Goal: Information Seeking & Learning: Learn about a topic

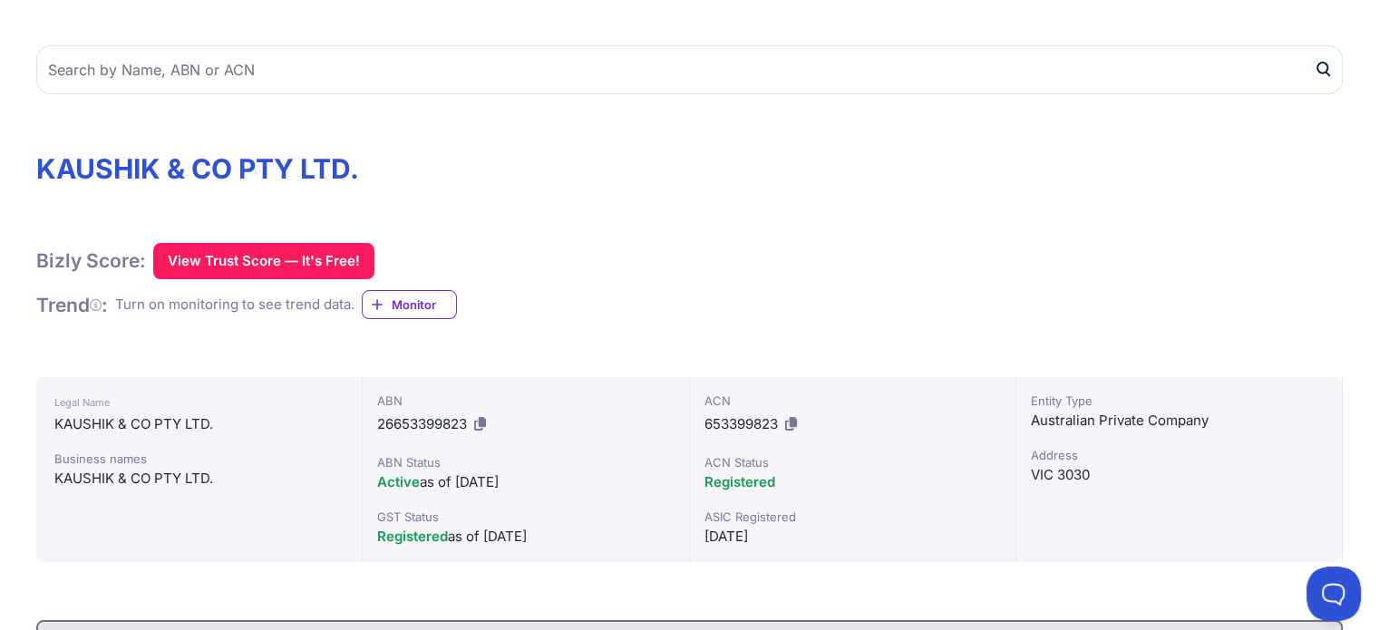
scroll to position [115, 0]
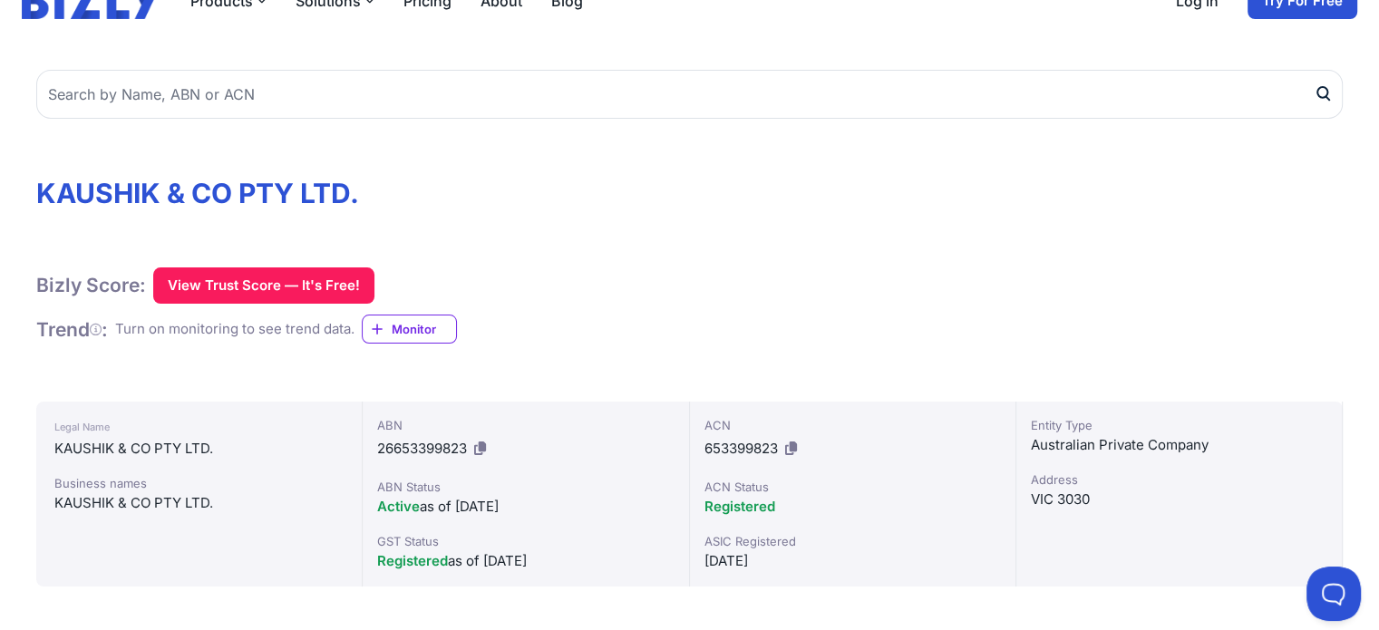
drag, startPoint x: 668, startPoint y: 243, endPoint x: 661, endPoint y: 265, distance: 22.9
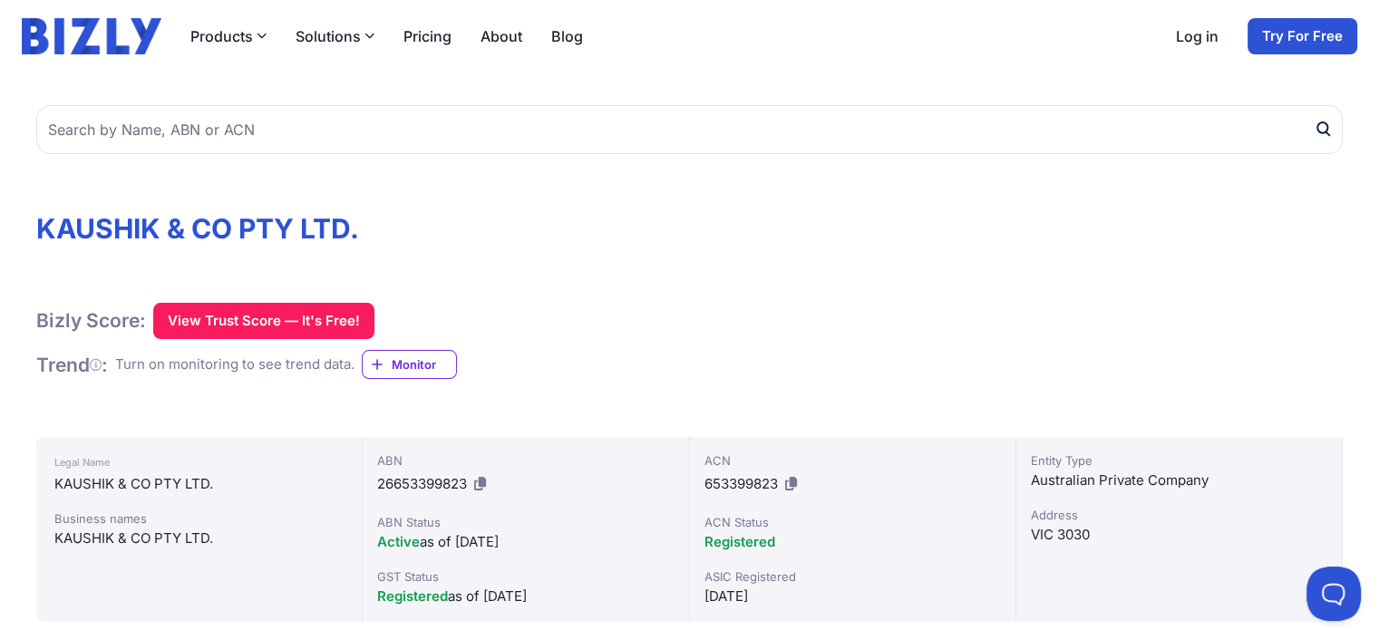
scroll to position [86, 0]
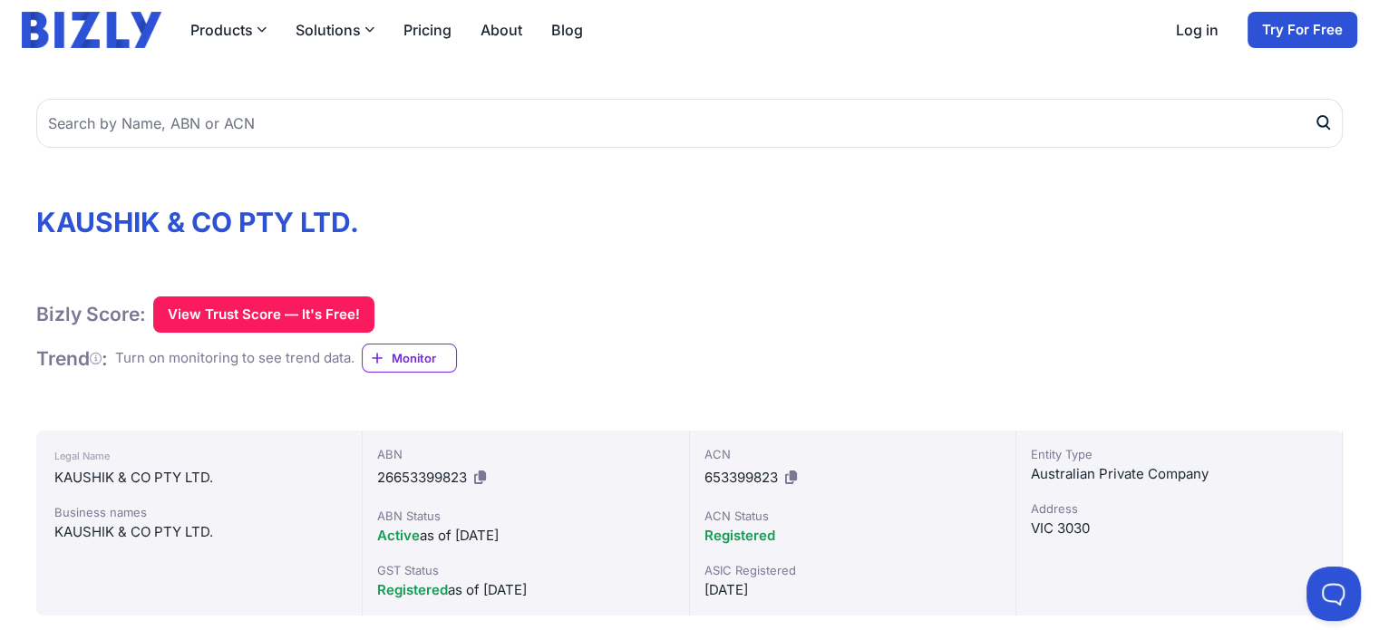
drag, startPoint x: 362, startPoint y: 357, endPoint x: 116, endPoint y: 347, distance: 245.9
click at [116, 347] on div "Trend : Turn on monitoring to see trend data. Monitor" at bounding box center [246, 359] width 421 height 30
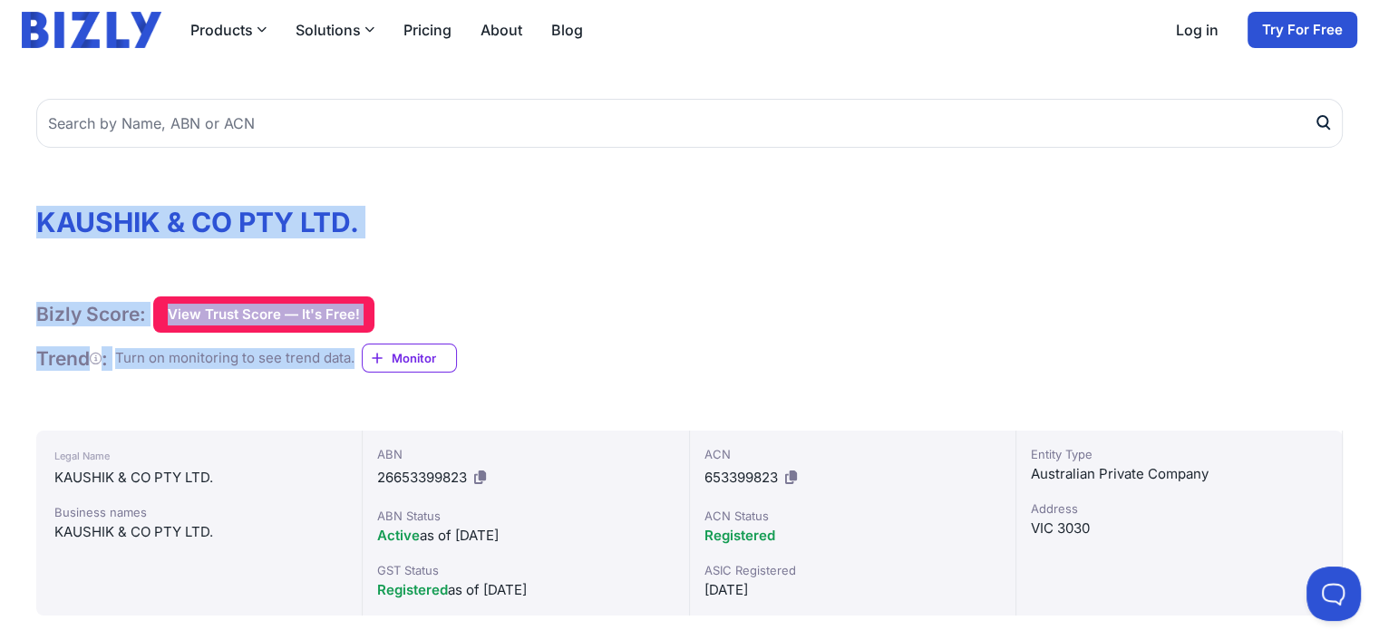
drag, startPoint x: 37, startPoint y: 220, endPoint x: 365, endPoint y: 358, distance: 355.2
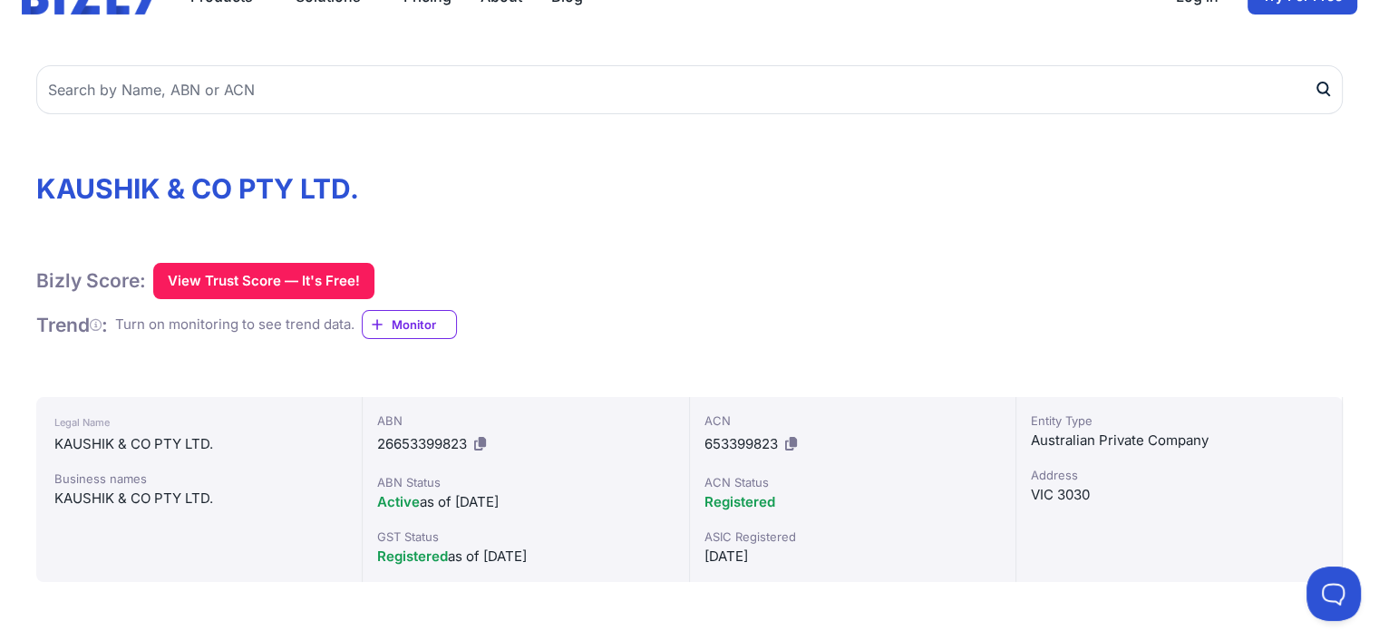
scroll to position [120, 0]
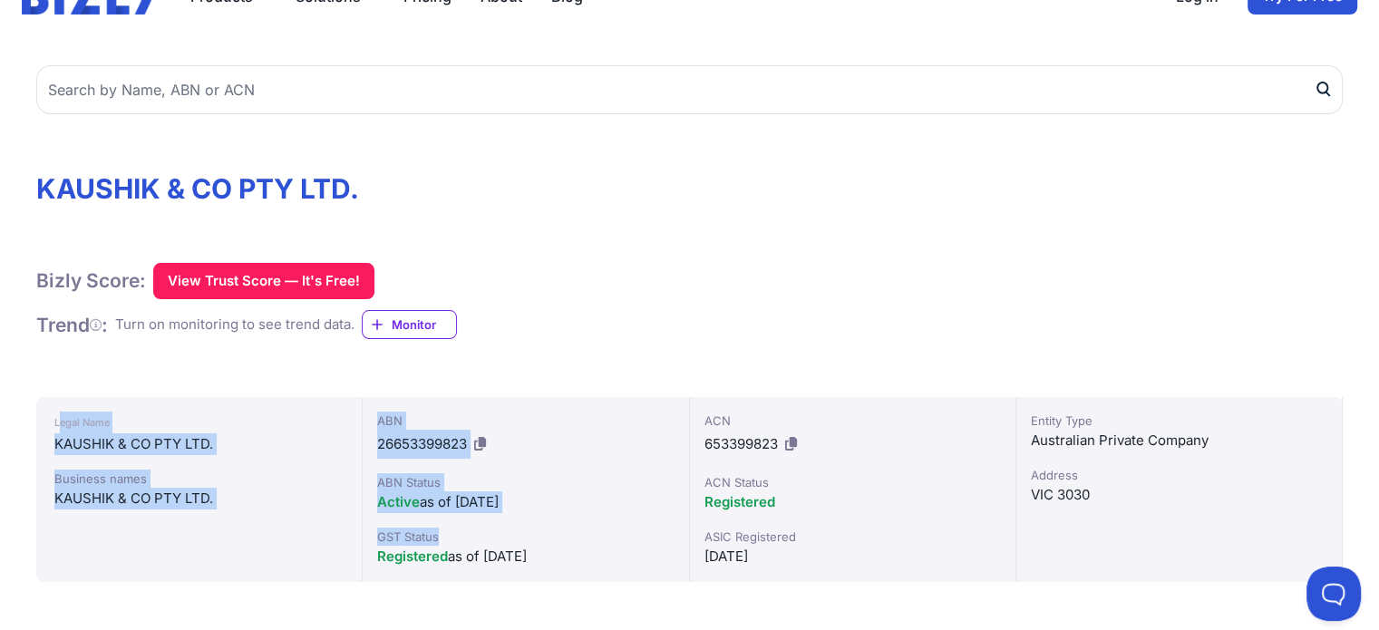
drag, startPoint x: 57, startPoint y: 420, endPoint x: 559, endPoint y: 531, distance: 514.6
click at [559, 531] on div "Legal Name [PERSON_NAME] & CO PTY LTD. Business names KAUSHIK & CO PTY LTD. ABN…" at bounding box center [689, 489] width 1307 height 185
click at [99, 452] on div "KAUSHIK & CO PTY LTD." at bounding box center [198, 444] width 289 height 22
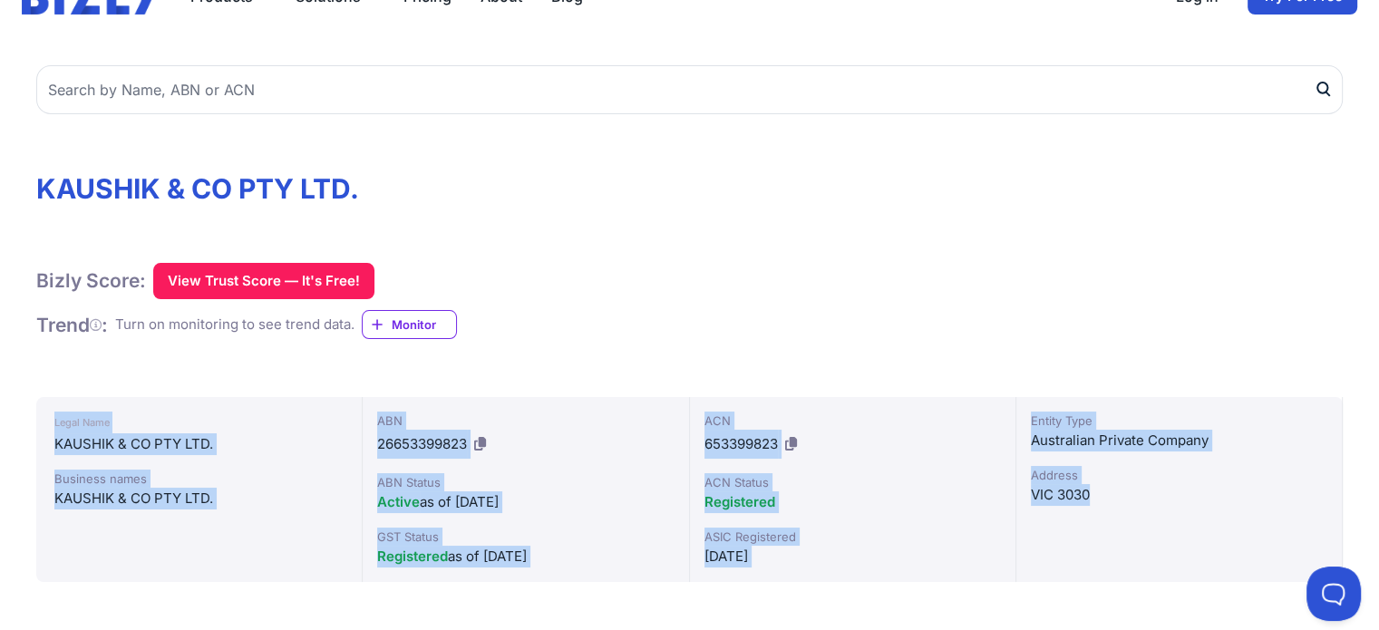
drag, startPoint x: 54, startPoint y: 423, endPoint x: 774, endPoint y: 597, distance: 740.5
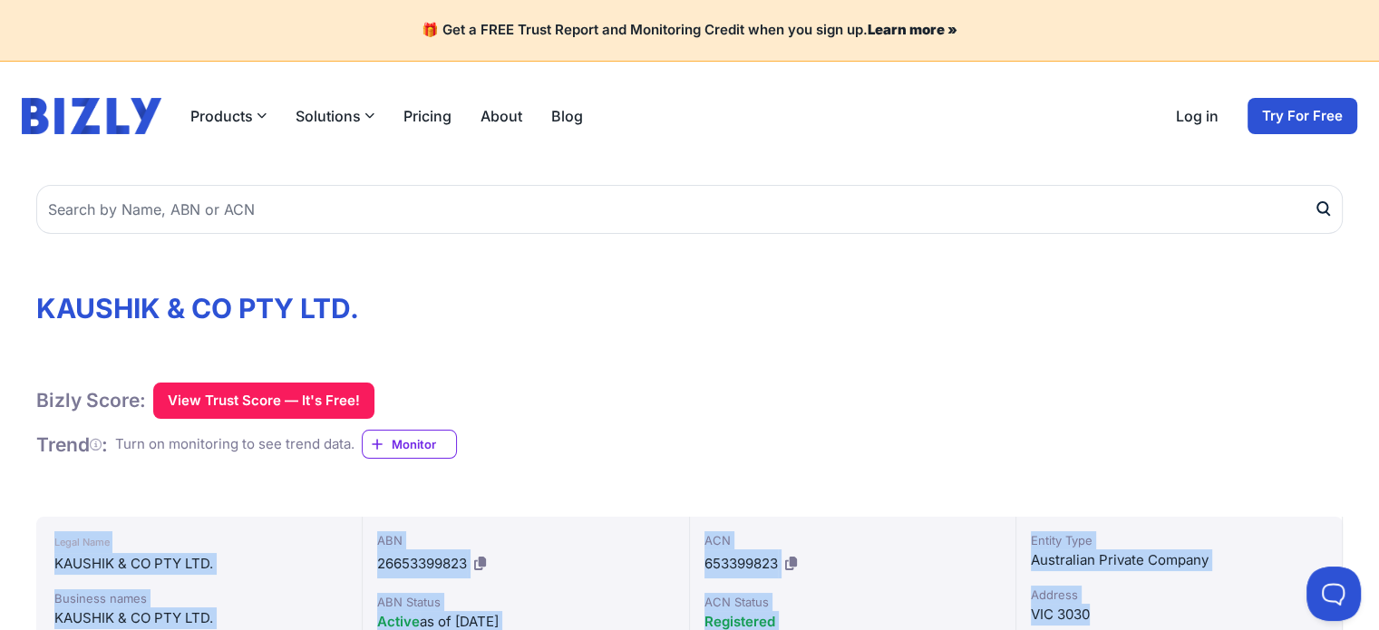
scroll to position [0, 0]
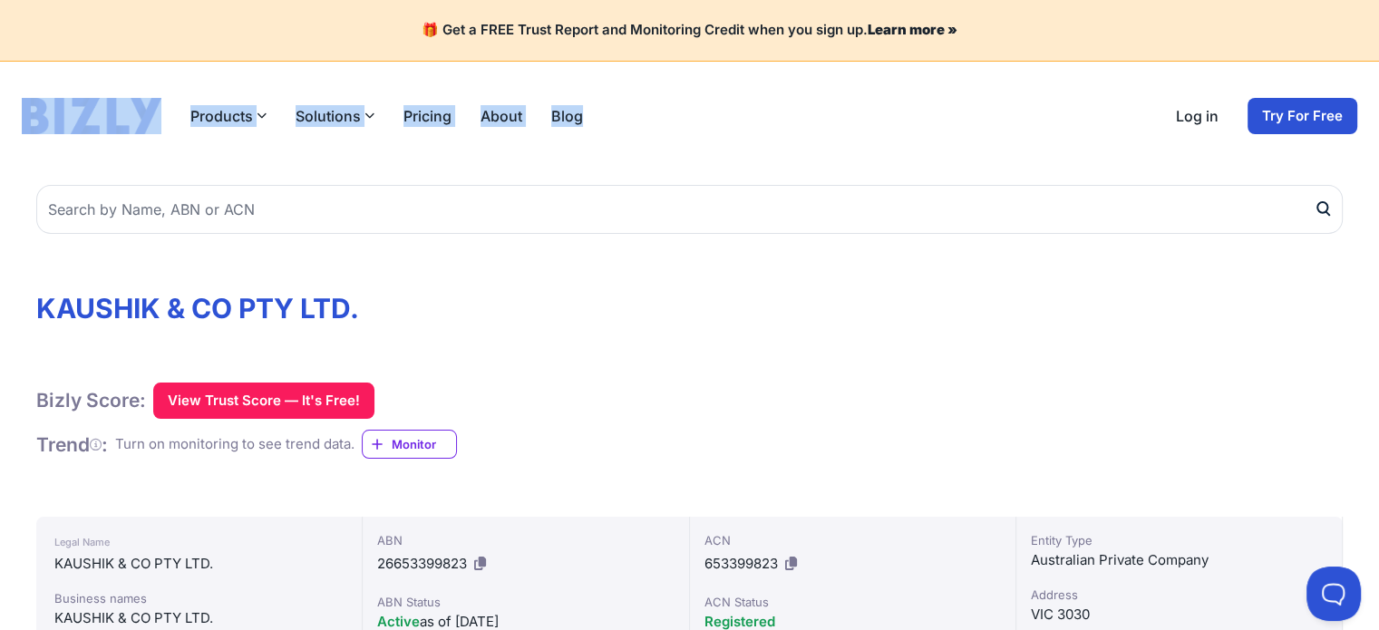
drag, startPoint x: 7, startPoint y: 101, endPoint x: 641, endPoint y: 131, distance: 634.5
click at [641, 131] on div "Products Bizly Scores Free business assessment Bizly Reports Detailed business …" at bounding box center [689, 116] width 1379 height 36
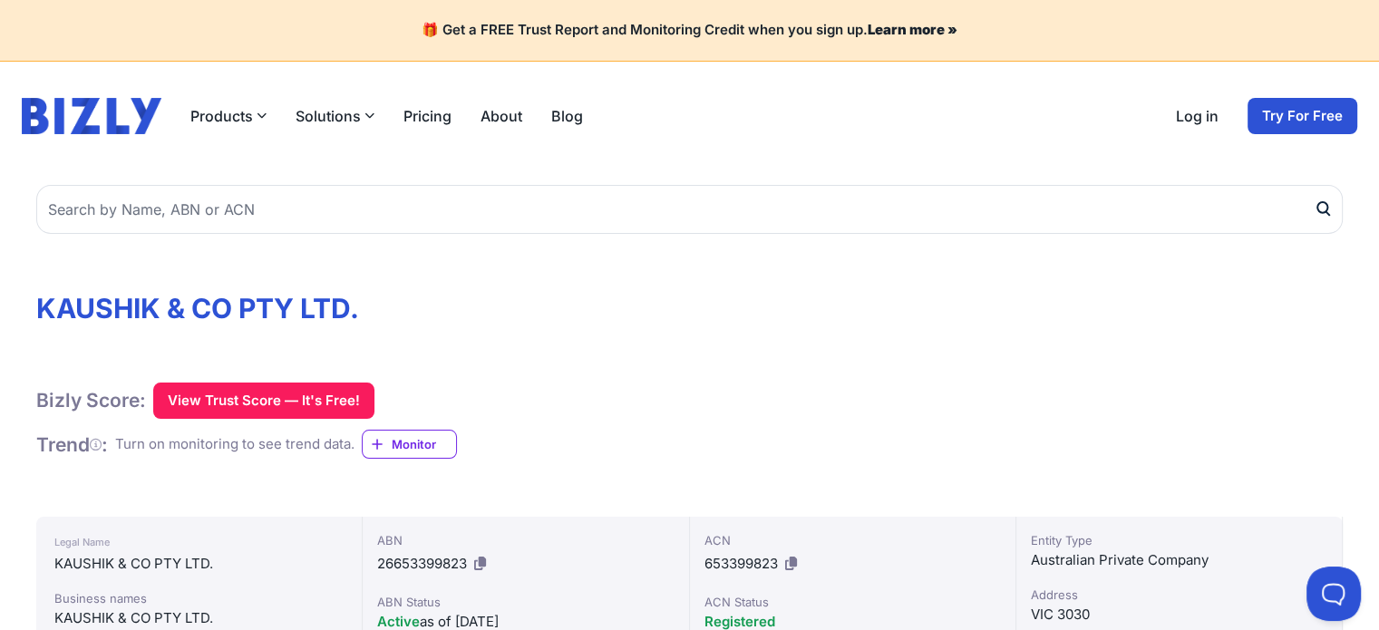
click at [514, 297] on h1 "KAUSHIK & CO PTY LTD." at bounding box center [689, 308] width 1307 height 33
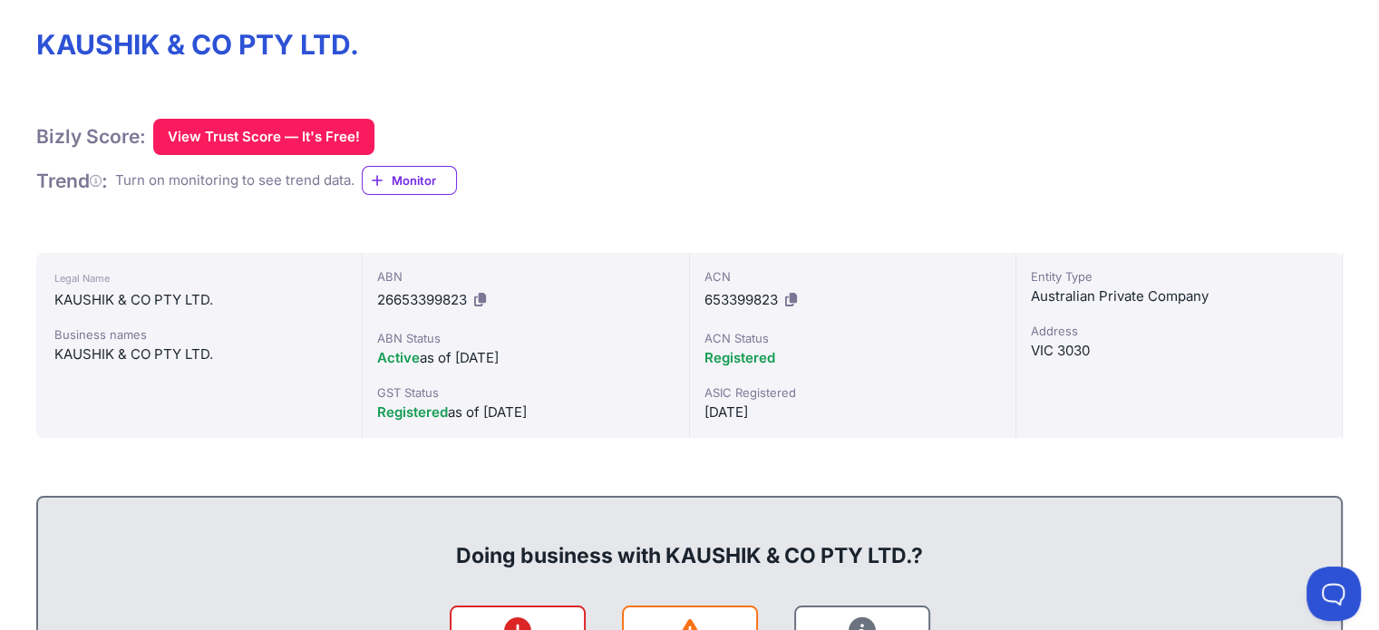
scroll to position [263, 0]
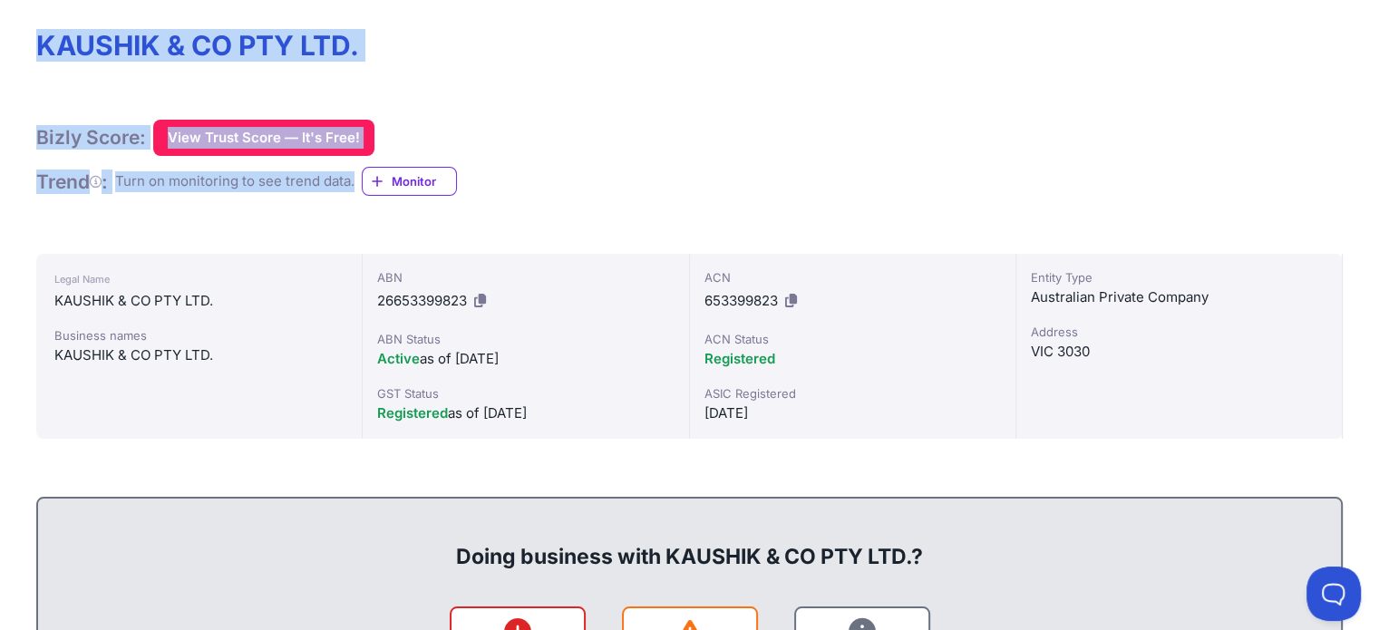
drag, startPoint x: 25, startPoint y: 41, endPoint x: 363, endPoint y: 189, distance: 368.3
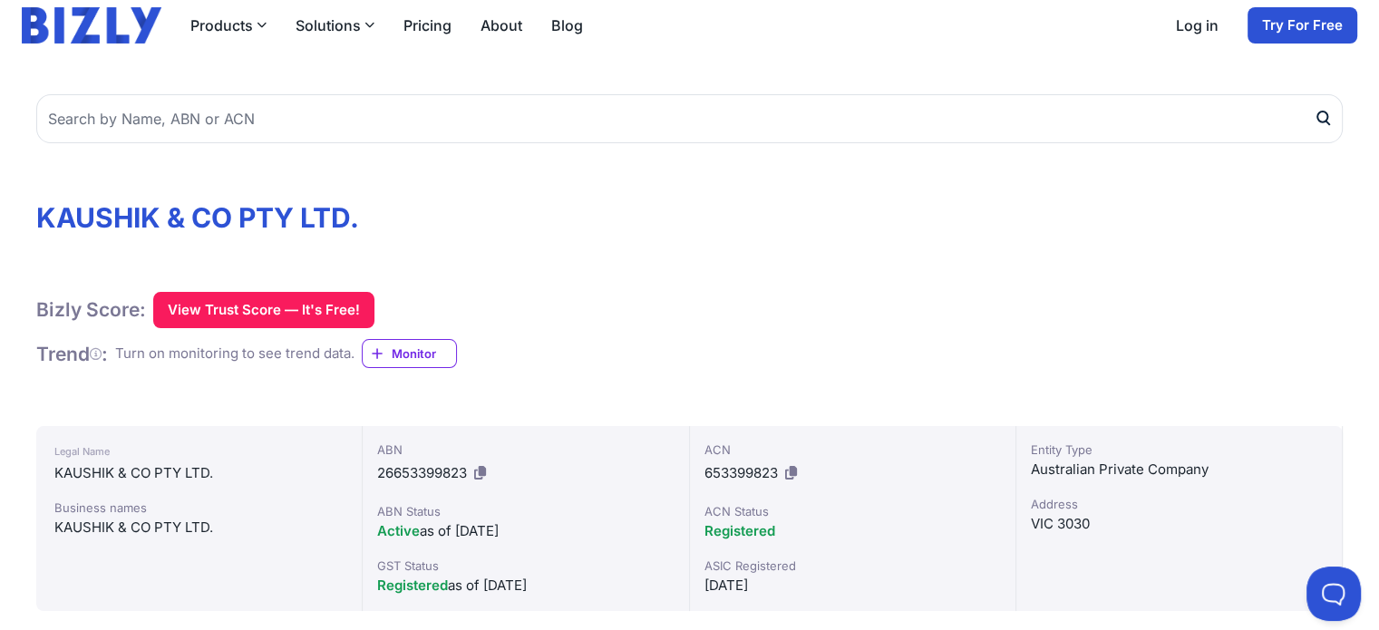
scroll to position [118, 0]
